Goal: Transaction & Acquisition: Purchase product/service

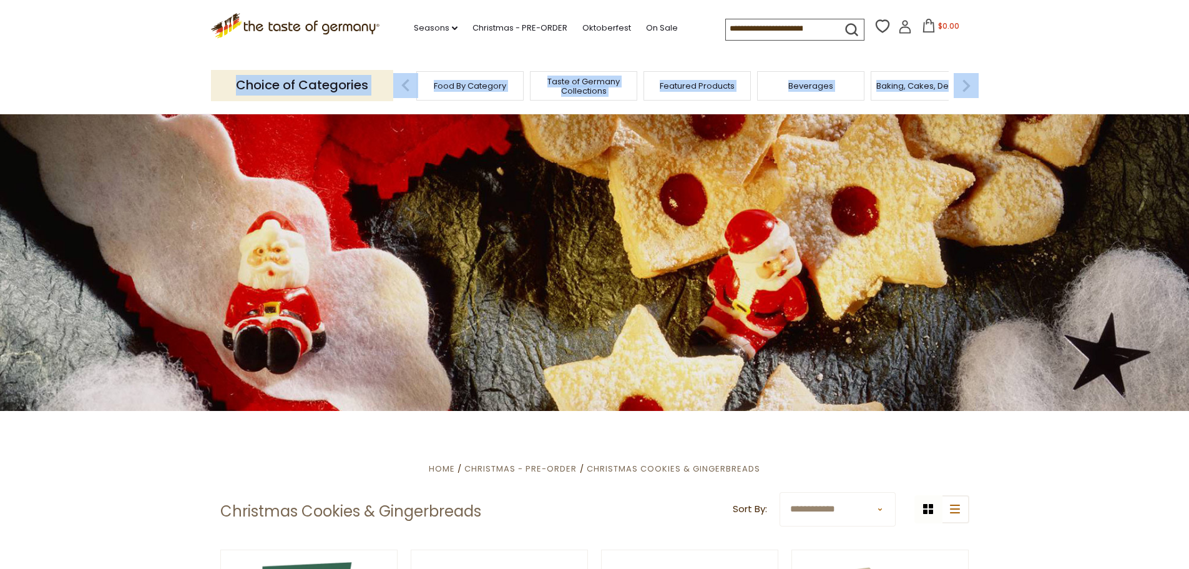
drag, startPoint x: 1188, startPoint y: 40, endPoint x: 1196, endPoint y: 114, distance: 74.6
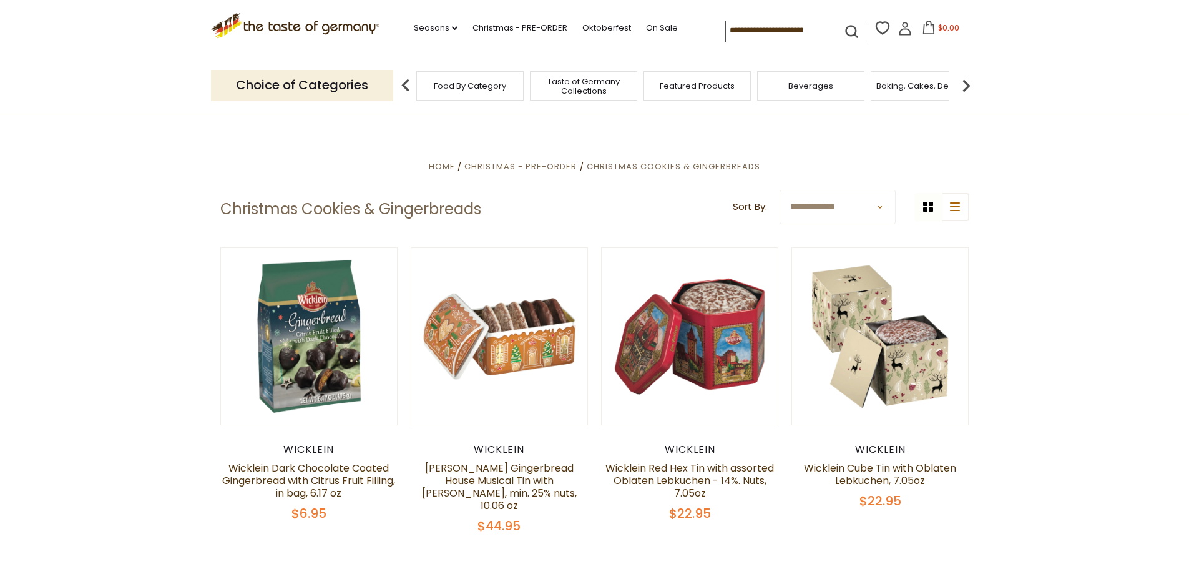
scroll to position [317, 0]
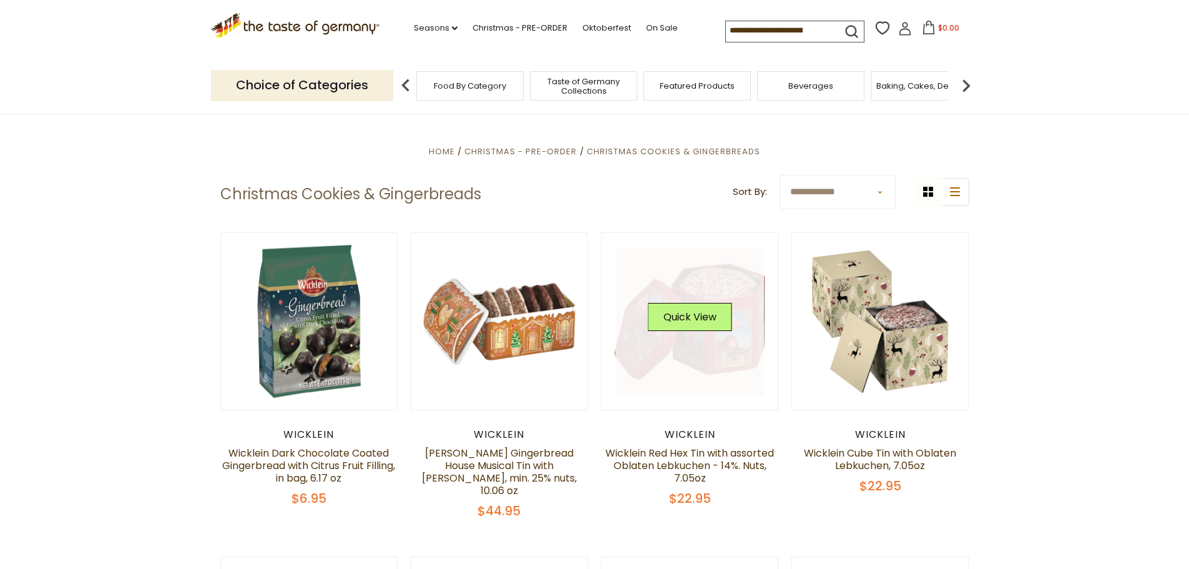
click at [720, 349] on link at bounding box center [689, 321] width 149 height 149
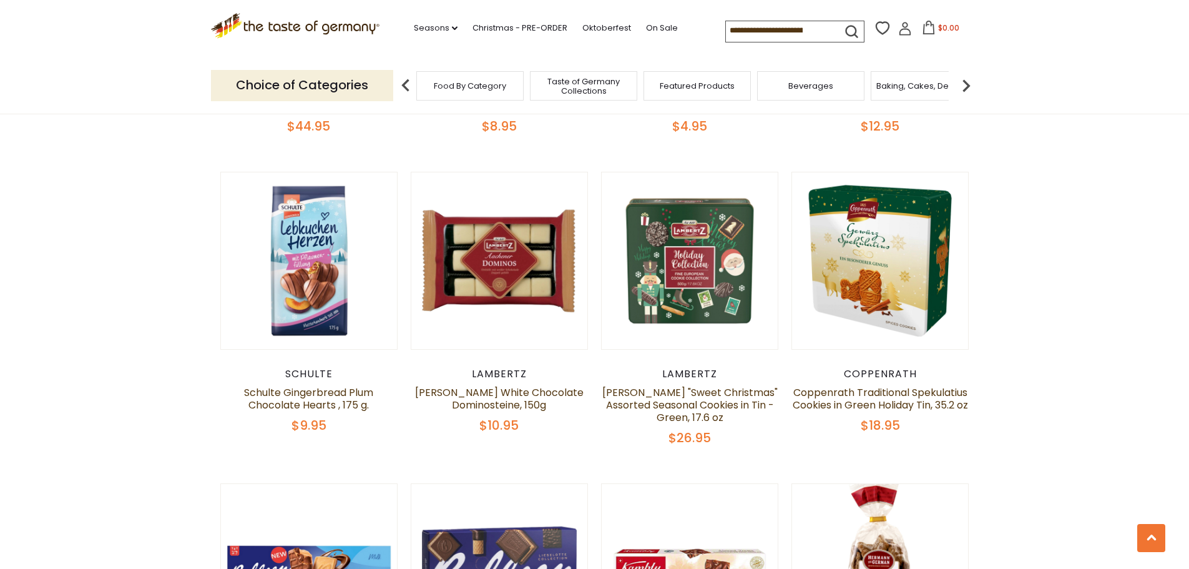
scroll to position [1010, 0]
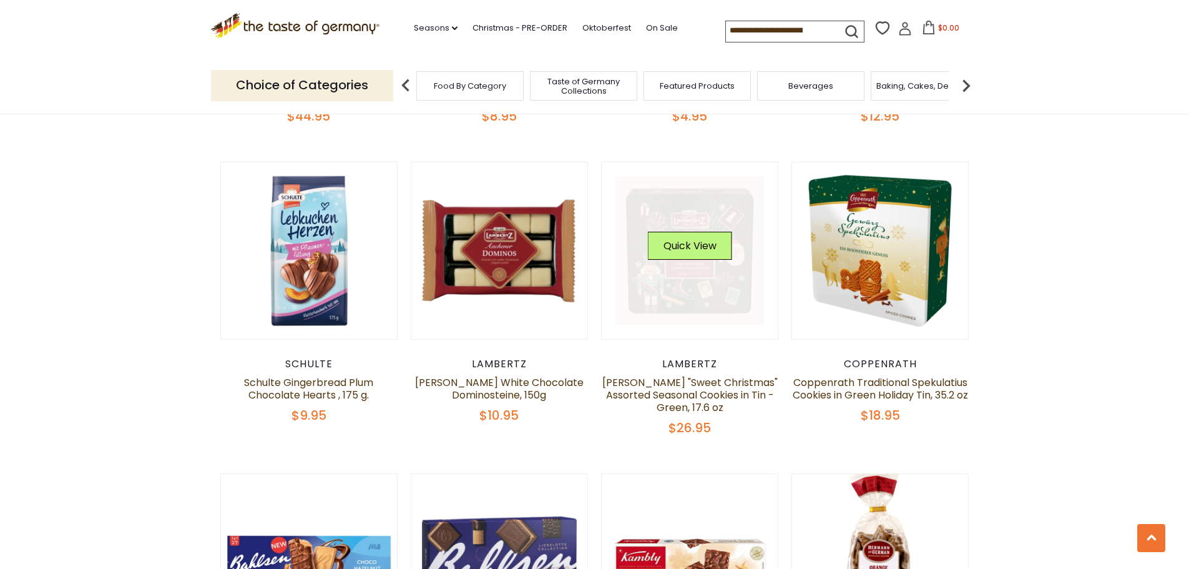
click at [677, 266] on link at bounding box center [689, 250] width 149 height 149
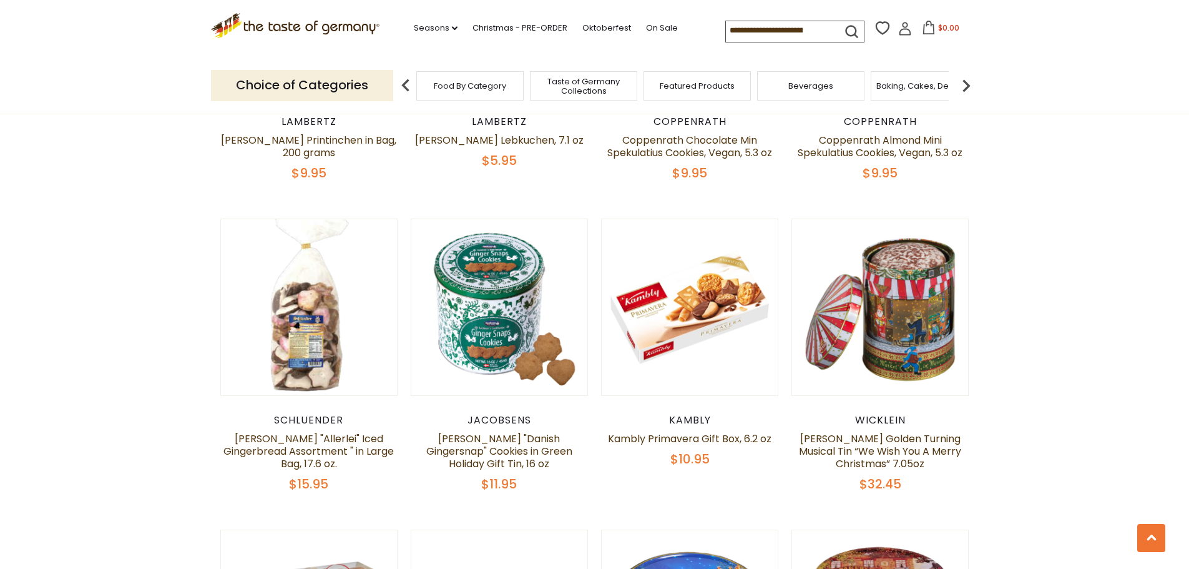
scroll to position [2492, 0]
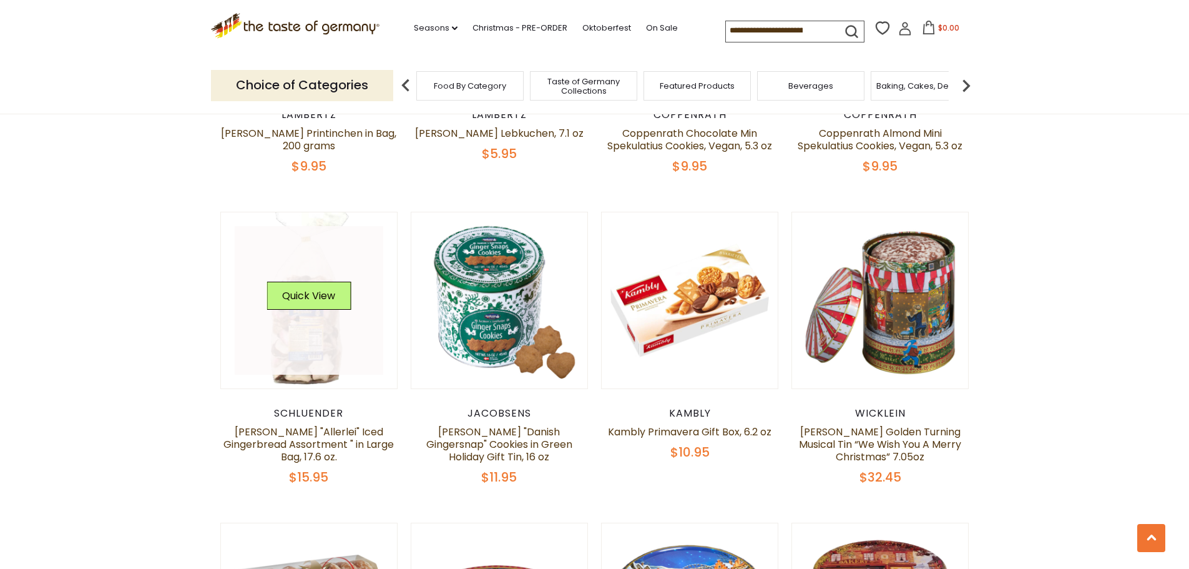
click at [275, 343] on link at bounding box center [309, 300] width 149 height 149
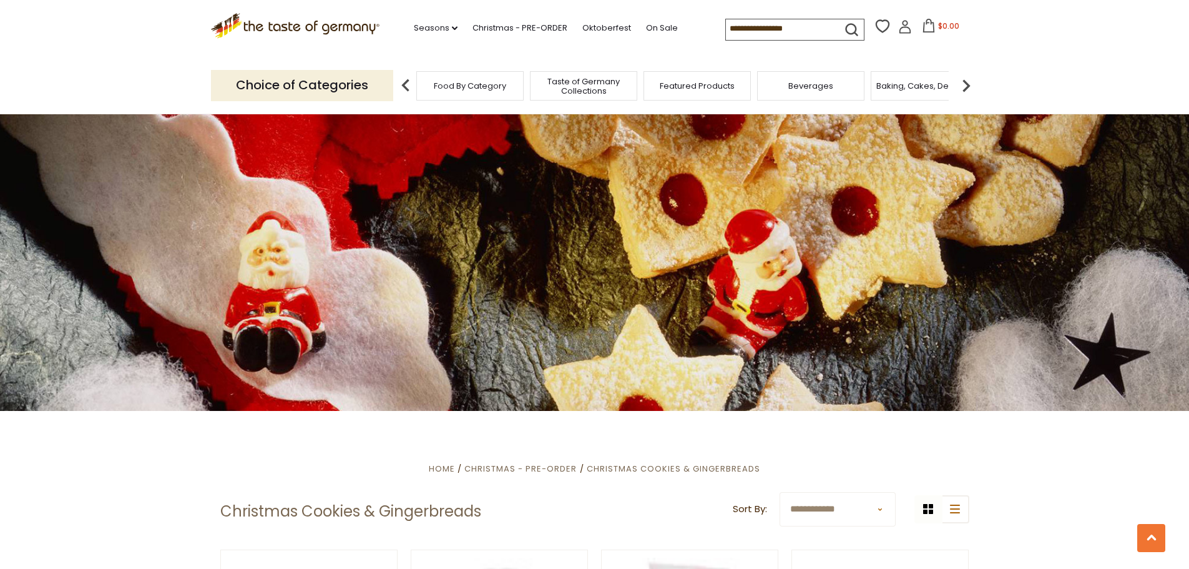
scroll to position [2502, 0]
